Goal: Information Seeking & Learning: Learn about a topic

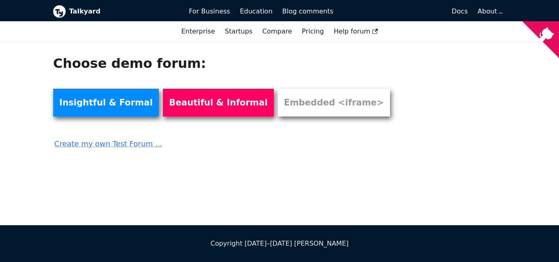
click at [135, 183] on div "Choose demo forum: Insightful & Formal Beautiful & Informal Embedded <iframe> C…" at bounding box center [279, 133] width 559 height 183
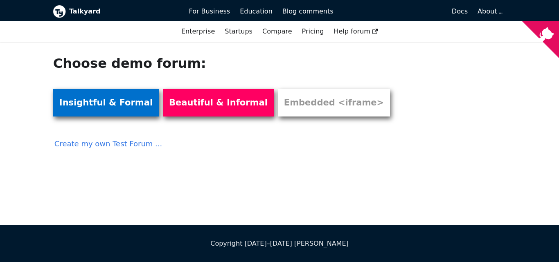
click at [111, 107] on link "Insightful & Formal" at bounding box center [106, 103] width 106 height 28
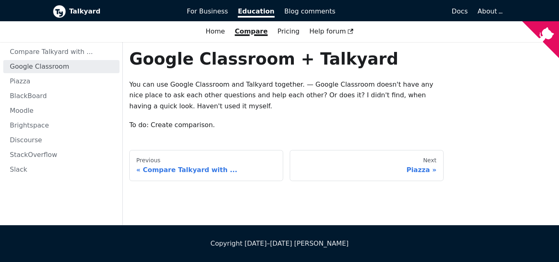
click at [207, 129] on p "To do: Create comparison." at bounding box center [286, 125] width 314 height 11
click at [265, 115] on div "Google Classroom + Talkyard You can use Google Classroom and Talkyard together.…" at bounding box center [286, 90] width 314 height 82
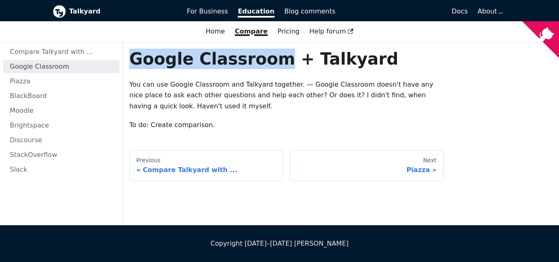
drag, startPoint x: 268, startPoint y: 63, endPoint x: 131, endPoint y: 60, distance: 136.8
click at [131, 60] on h1 "Google Classroom + Talkyard" at bounding box center [286, 59] width 314 height 20
copy h1 "Google Classroom"
